Goal: Transaction & Acquisition: Purchase product/service

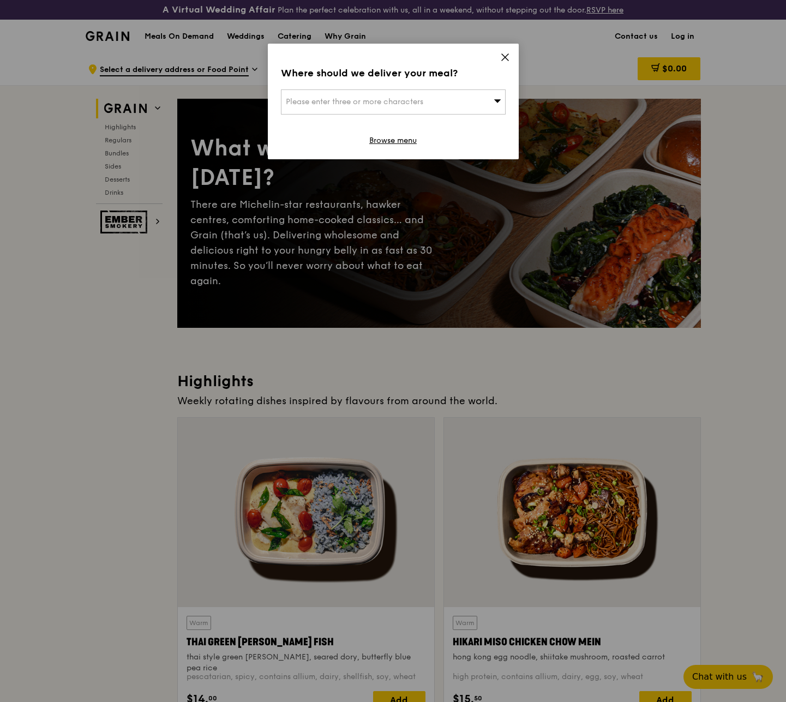
click at [500, 59] on icon at bounding box center [505, 57] width 10 height 10
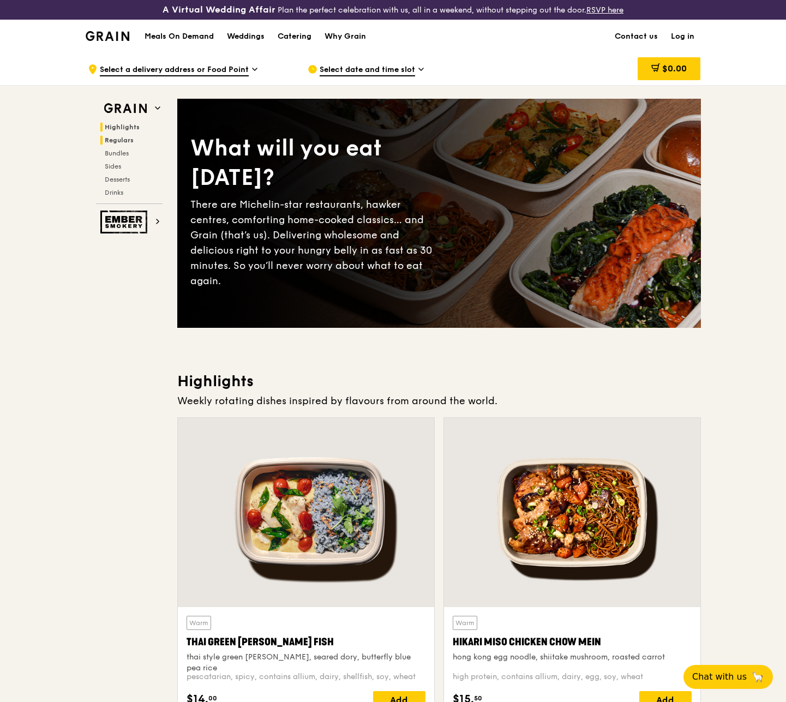
click at [105, 138] on span "Regulars" at bounding box center [119, 140] width 29 height 8
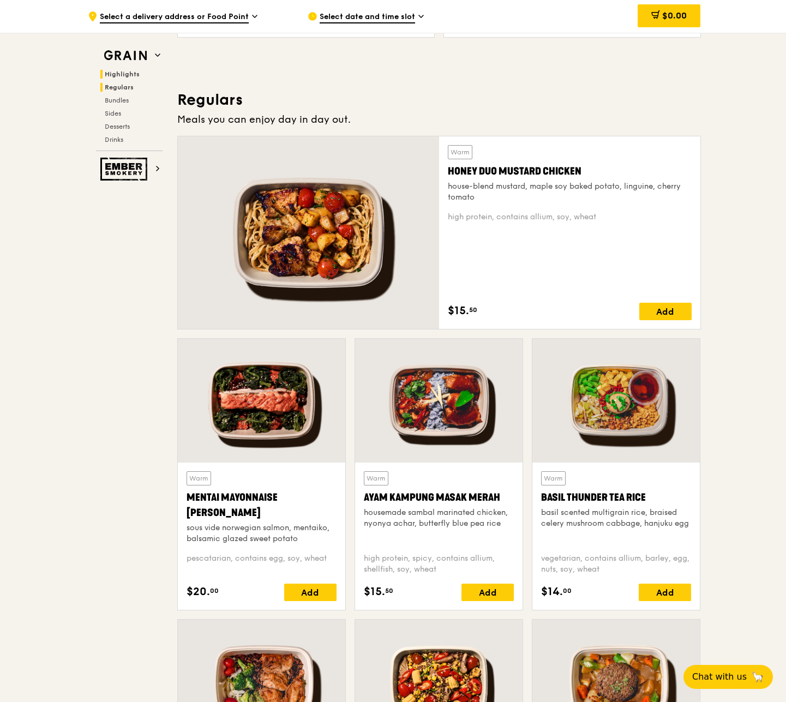
scroll to position [726, 0]
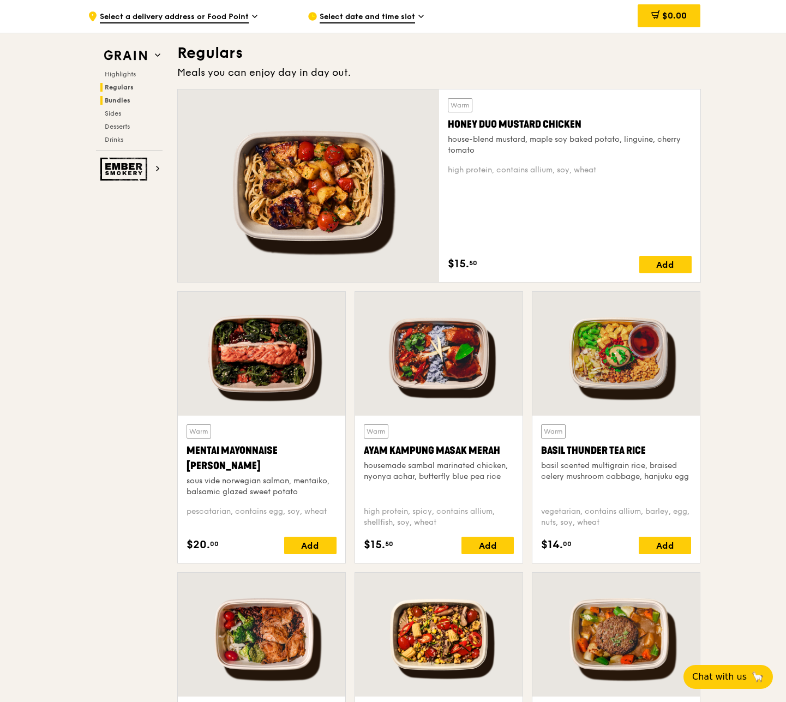
click at [116, 101] on span "Bundles" at bounding box center [118, 100] width 26 height 8
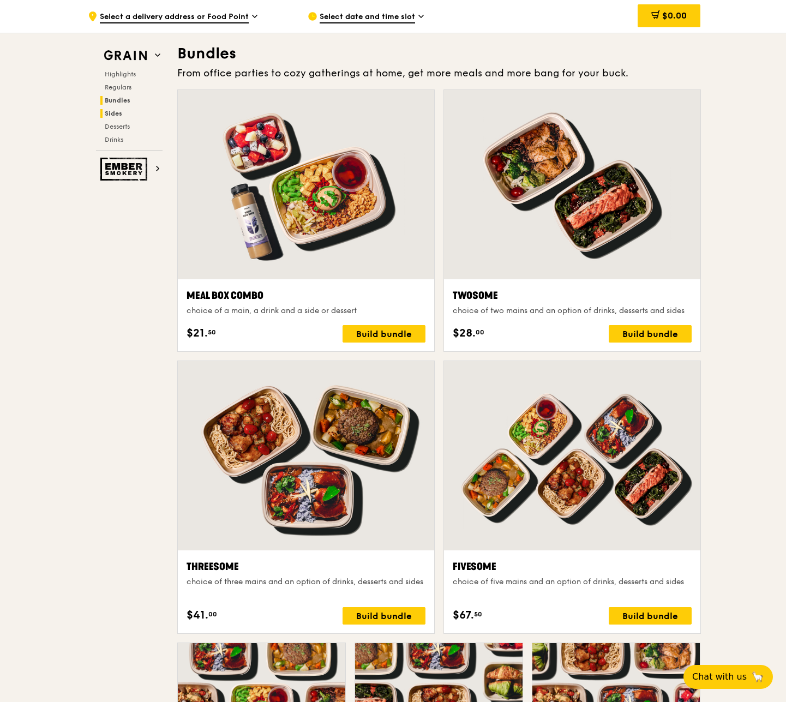
click at [113, 114] on span "Sides" at bounding box center [113, 114] width 17 height 8
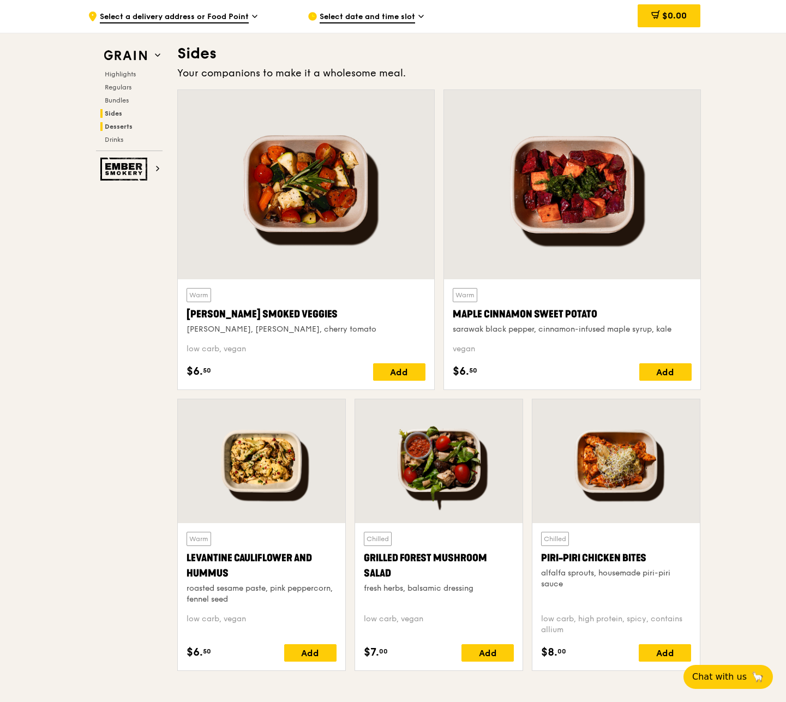
click at [112, 125] on span "Desserts" at bounding box center [119, 127] width 28 height 8
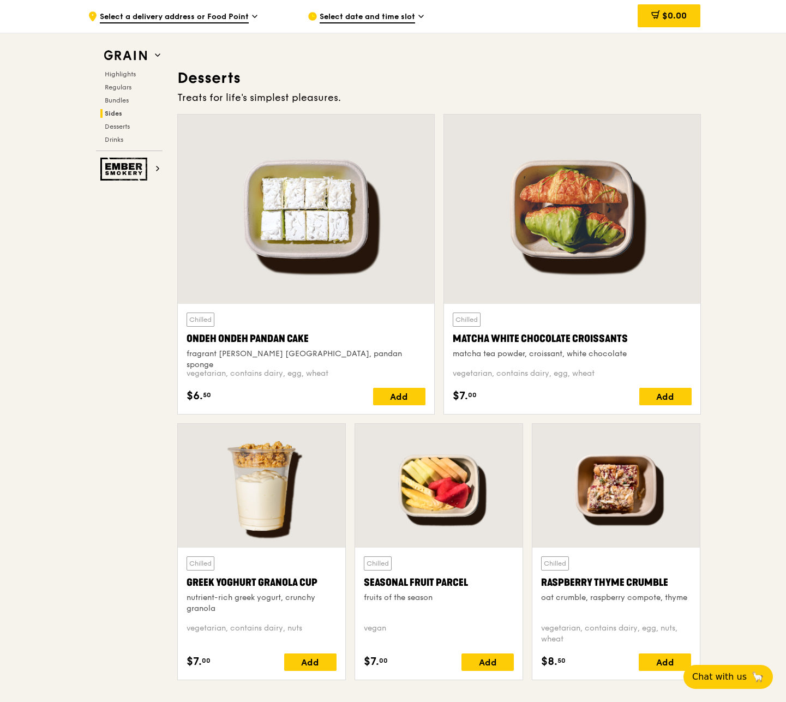
scroll to position [3116, 0]
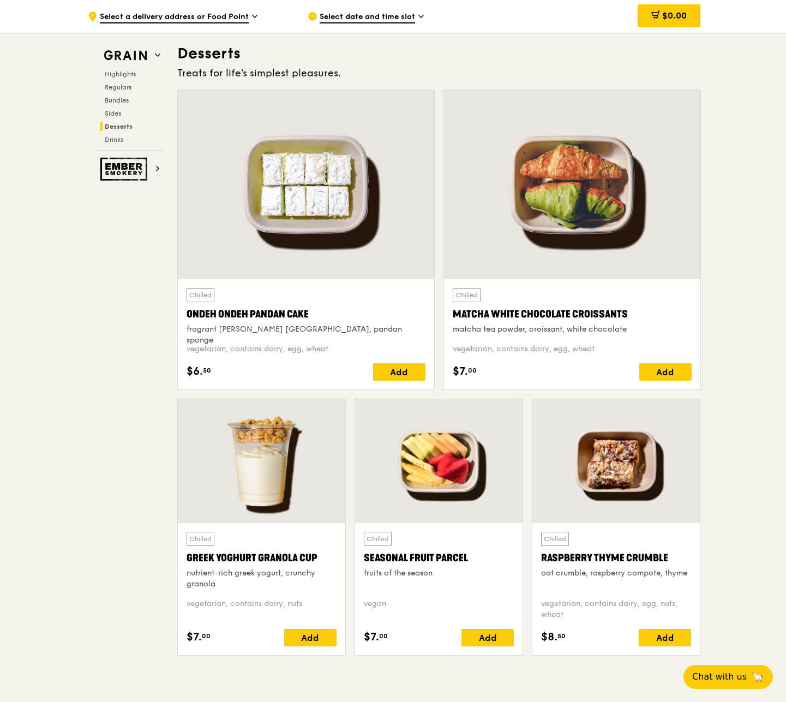
click at [111, 134] on div "Highlights Regulars Bundles Sides Desserts Drinks" at bounding box center [129, 107] width 67 height 74
click at [163, 19] on span "Select a delivery address or Food Point" at bounding box center [174, 17] width 149 height 12
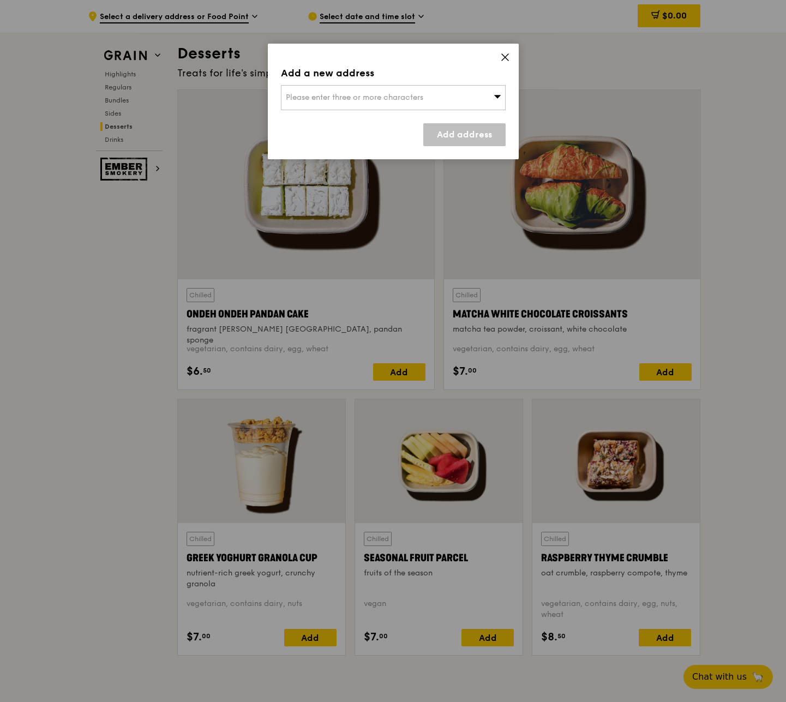
click at [441, 105] on div "Please enter three or more characters" at bounding box center [393, 97] width 225 height 25
click at [504, 62] on span at bounding box center [505, 59] width 10 height 12
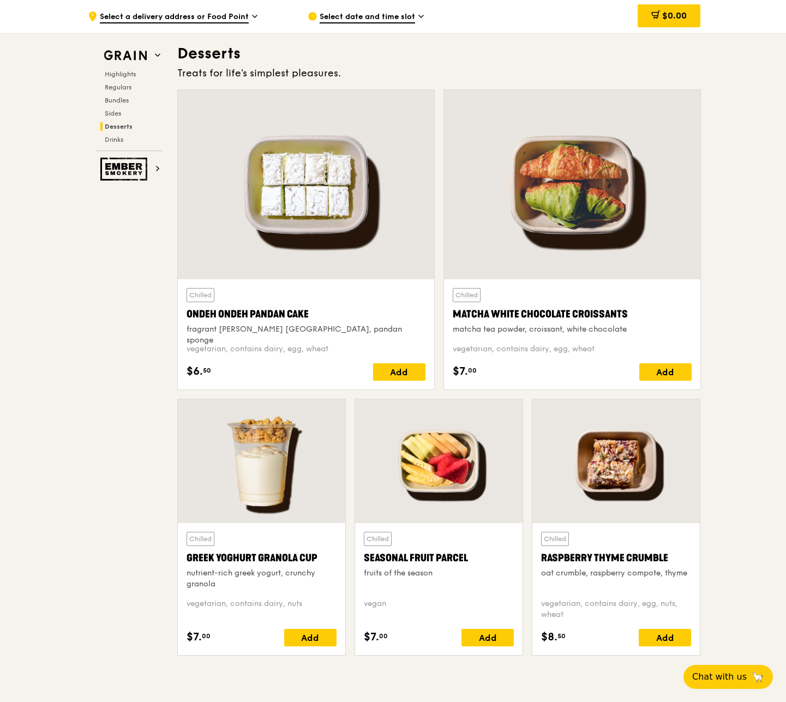
click at [394, 21] on span "Select date and time slot" at bounding box center [366, 17] width 95 height 12
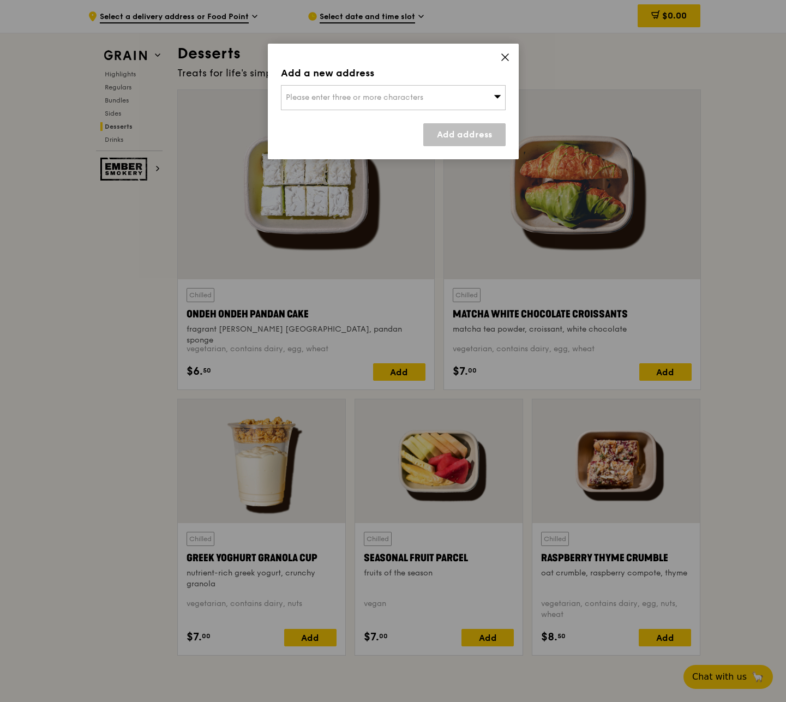
click at [506, 55] on icon at bounding box center [505, 57] width 10 height 10
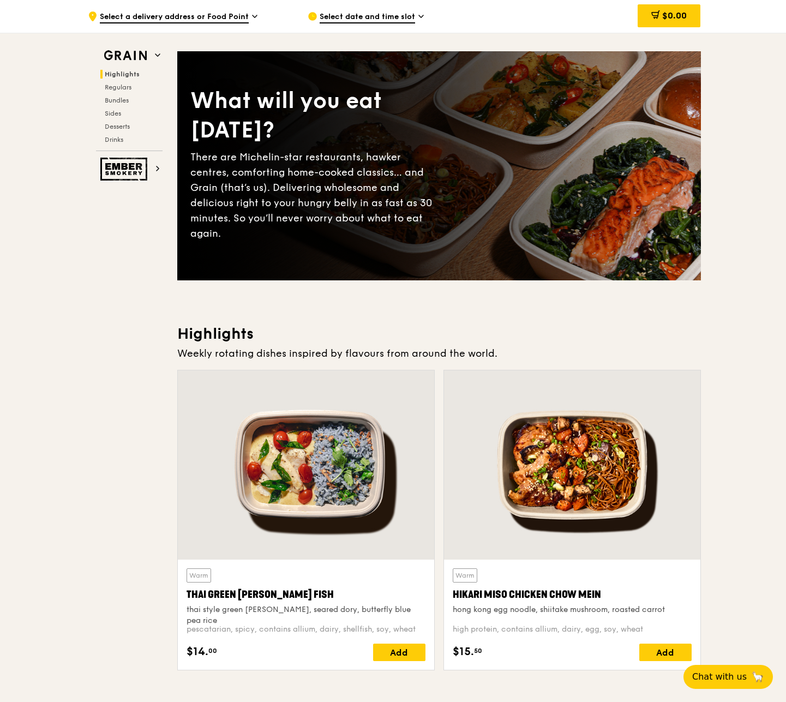
scroll to position [0, 0]
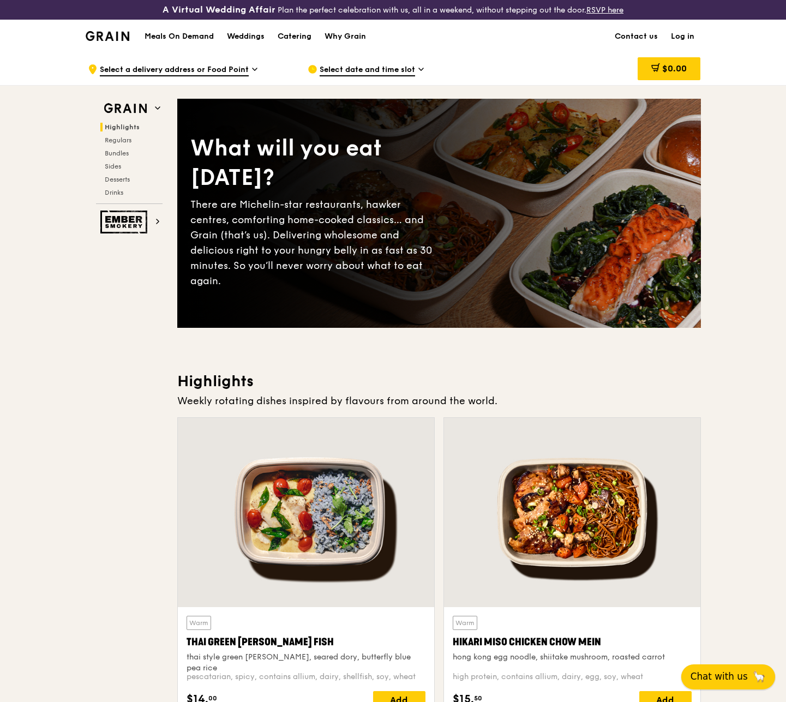
click at [733, 674] on span "Chat with us" at bounding box center [718, 676] width 57 height 14
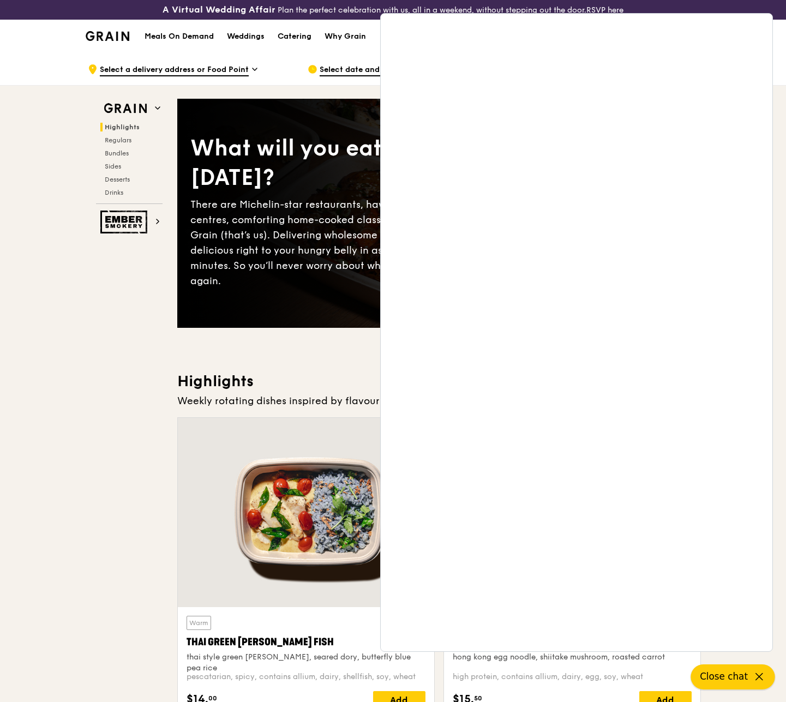
click at [745, 671] on span "Close chat" at bounding box center [723, 676] width 48 height 14
